Goal: Task Accomplishment & Management: Manage account settings

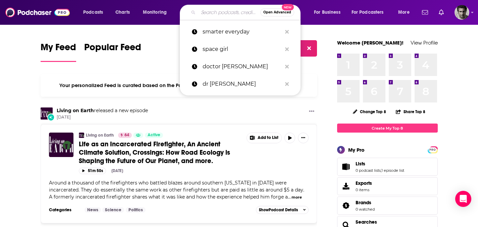
click at [218, 13] on input "Search podcasts, credits, & more..." at bounding box center [229, 12] width 62 height 11
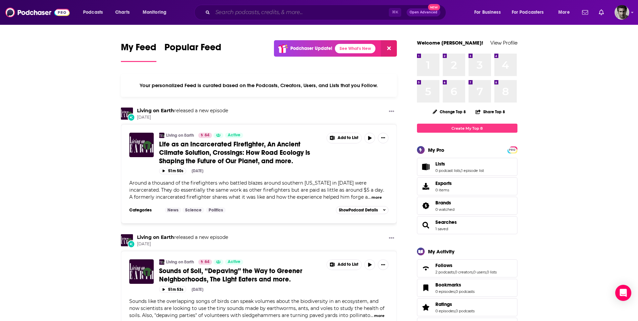
click at [245, 12] on input "Search podcasts, credits, & more..." at bounding box center [301, 12] width 176 height 11
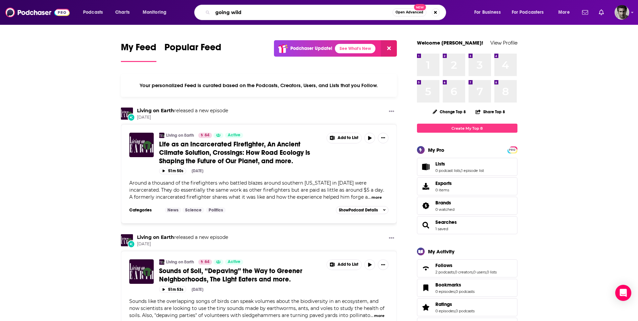
type input "going wild"
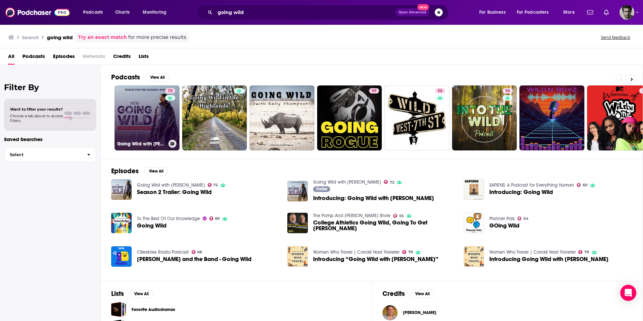
click at [146, 122] on link "72 Going Wild with [PERSON_NAME]" at bounding box center [147, 117] width 65 height 65
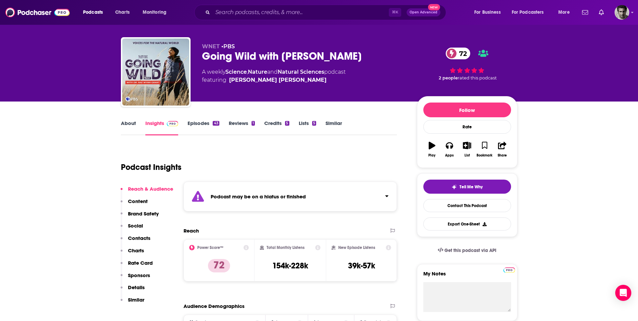
scroll to position [7, 0]
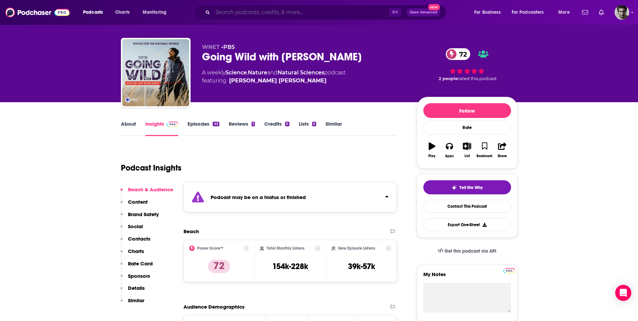
click at [224, 10] on input "Search podcasts, credits, & more..." at bounding box center [301, 12] width 176 height 11
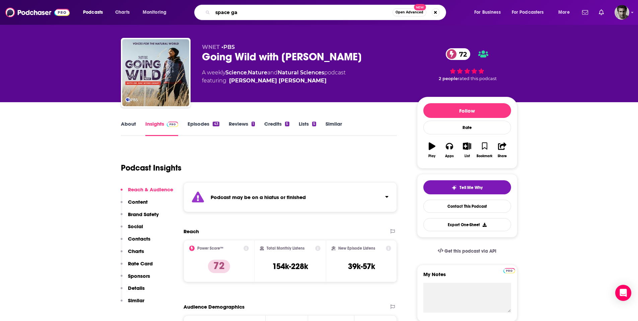
type input "space gal"
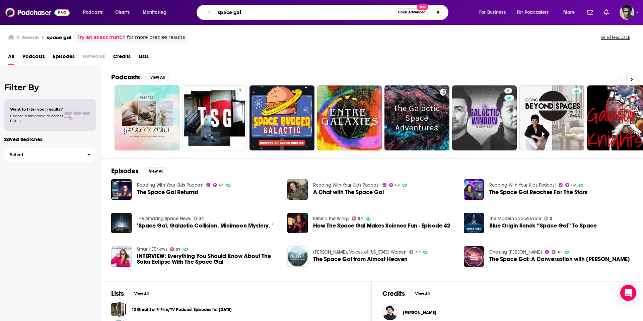
click at [234, 12] on input "space gal" at bounding box center [305, 12] width 180 height 11
click at [256, 14] on input "spacegal" at bounding box center [305, 12] width 180 height 11
type input "spacegal"
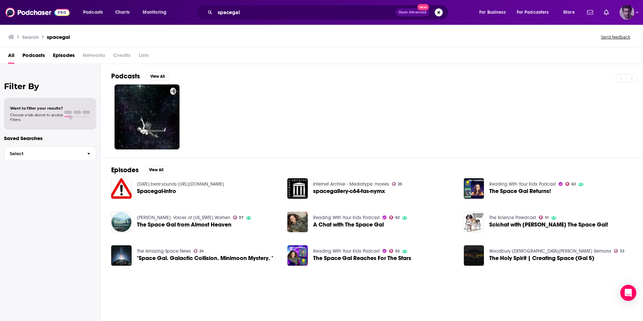
click at [477, 16] on img "Logged in as GaryR" at bounding box center [627, 12] width 15 height 15
click at [477, 113] on span "Account Settings" at bounding box center [594, 111] width 35 height 5
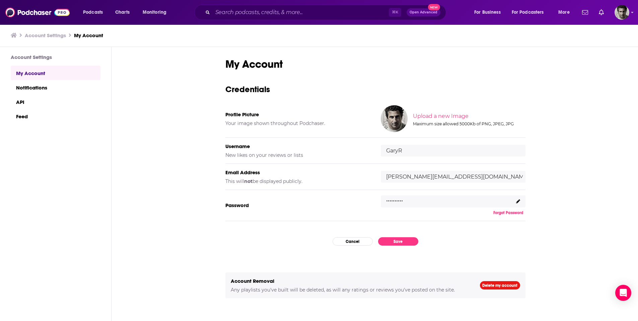
click at [477, 202] on icon at bounding box center [518, 201] width 4 height 4
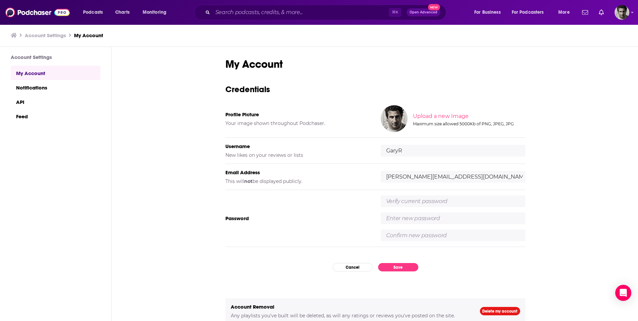
click at [411, 202] on input "text" at bounding box center [453, 201] width 145 height 12
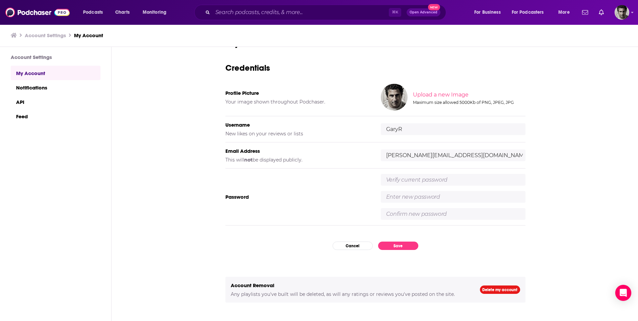
scroll to position [0, 0]
click at [414, 180] on input "text" at bounding box center [453, 180] width 145 height 12
type input "GA!m!"
